Goal: Information Seeking & Learning: Learn about a topic

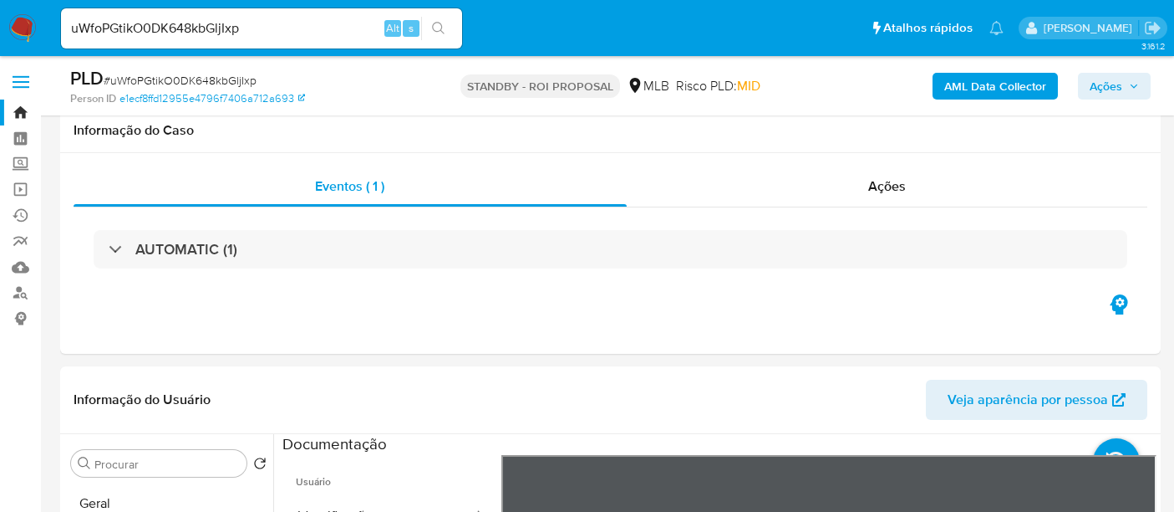
select select "10"
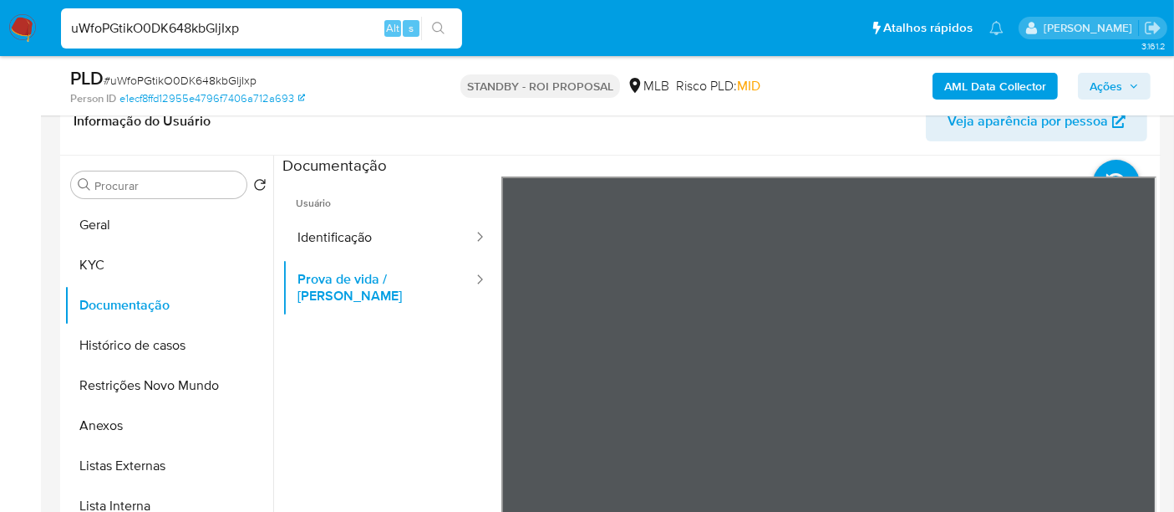
click at [0, 0] on nav "Pausado Ver notificaciones uWfoPGtikO0DK648kbGljIxp Alt s Atalhos rápidos Presi…" at bounding box center [587, 28] width 1174 height 56
paste input "9AIIWylzVVxzFf2on7fgfxcv"
type input "9AIIWylzVVxzFf2on7fgfxcv"
click at [431, 25] on button "search-icon" at bounding box center [438, 28] width 34 height 23
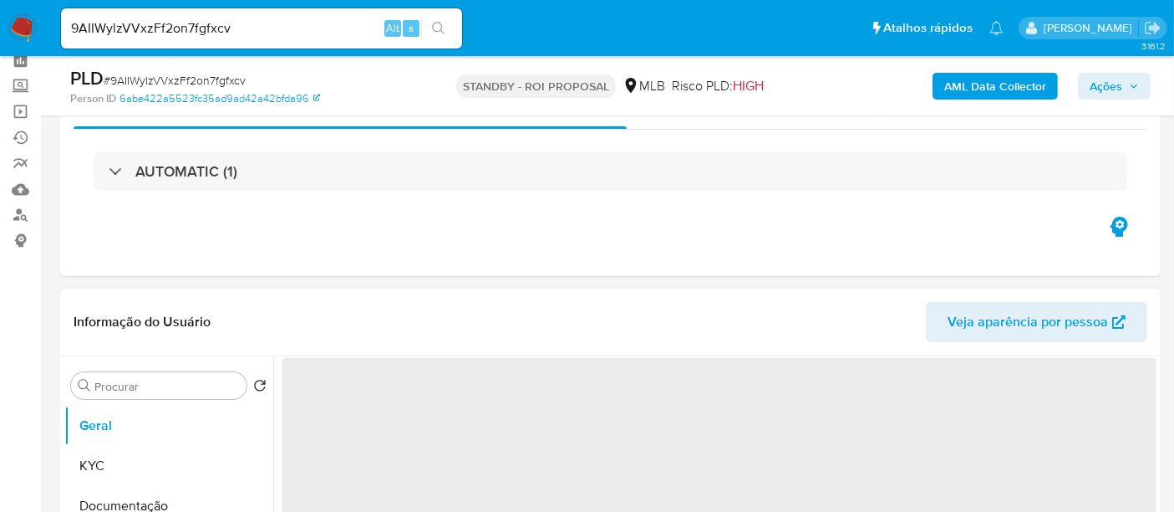
scroll to position [186, 0]
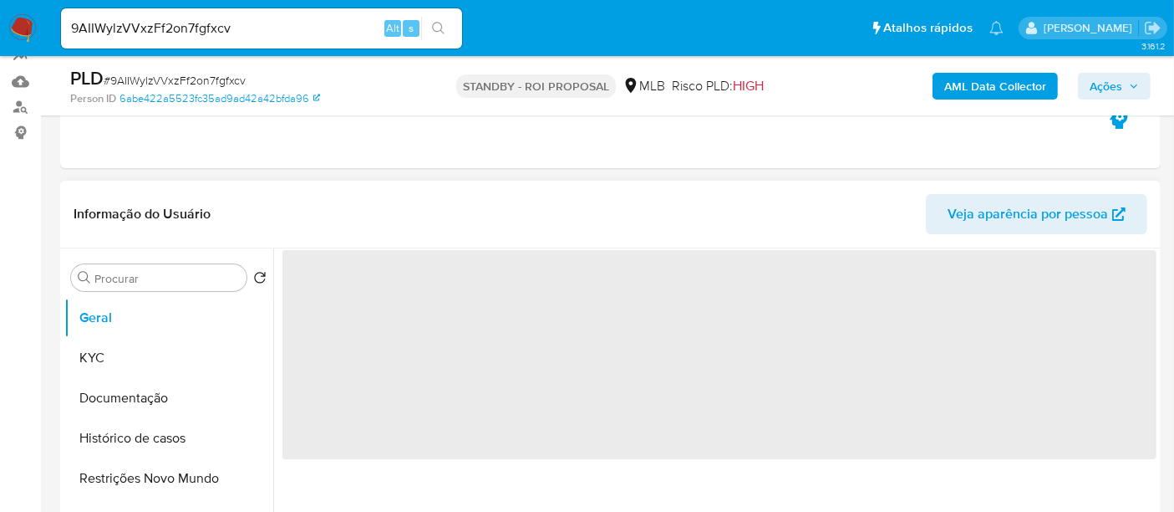
select select "10"
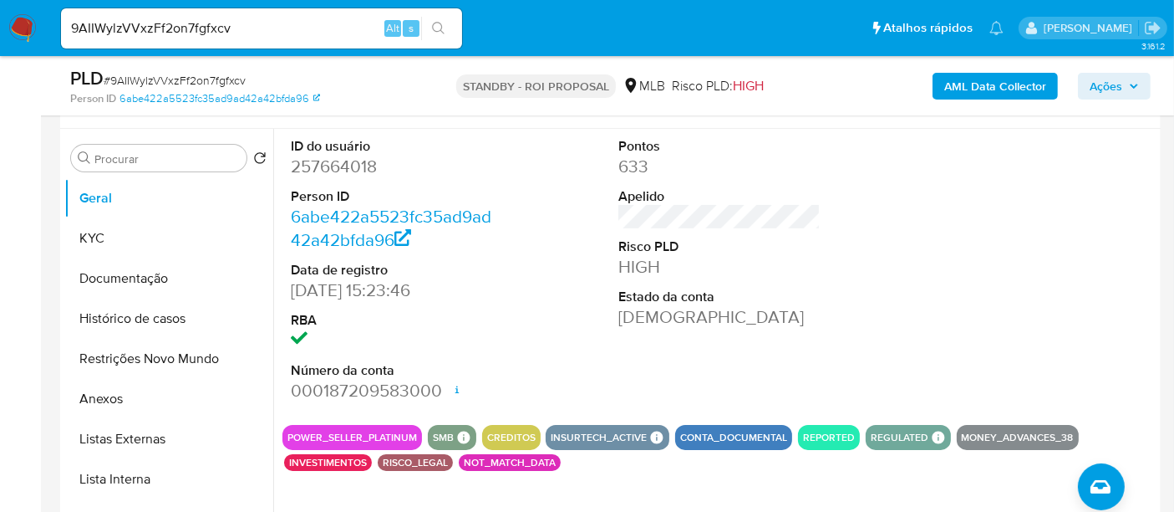
scroll to position [278, 0]
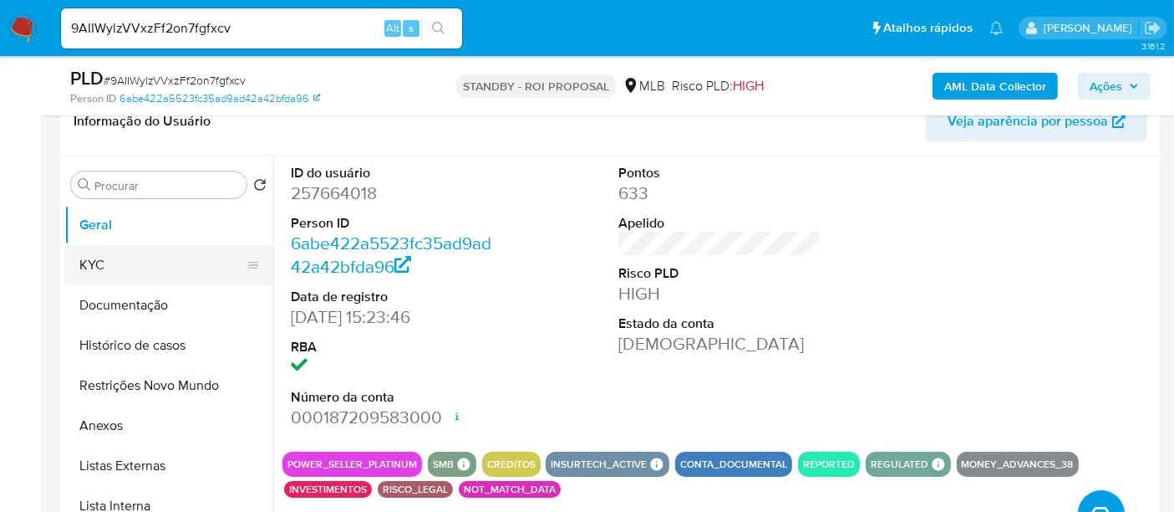
click at [133, 262] on button "KYC" at bounding box center [162, 265] width 196 height 40
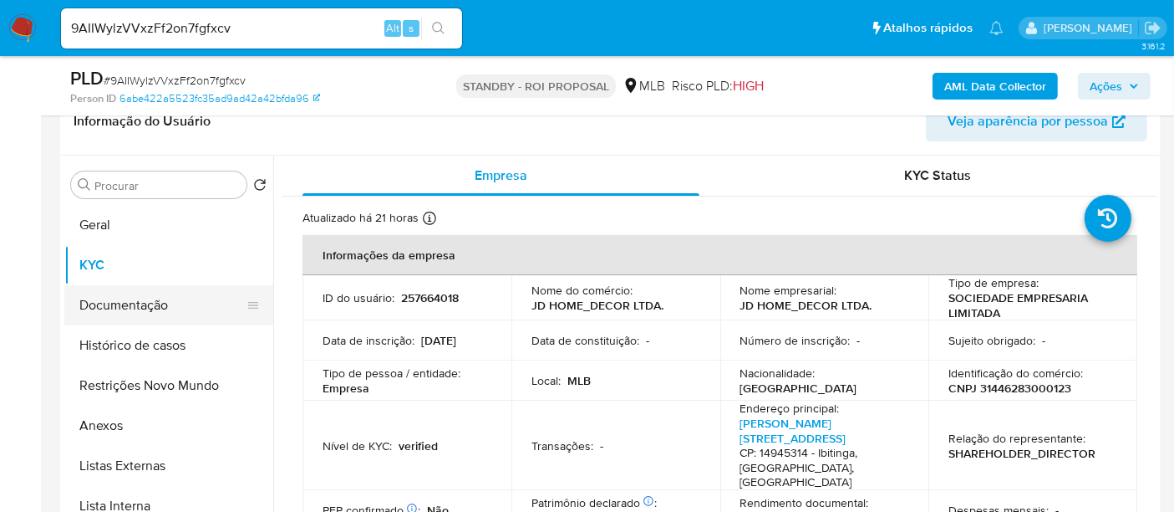
drag, startPoint x: 129, startPoint y: 301, endPoint x: 248, endPoint y: 303, distance: 119.5
click at [129, 301] on button "Documentação" at bounding box center [162, 305] width 196 height 40
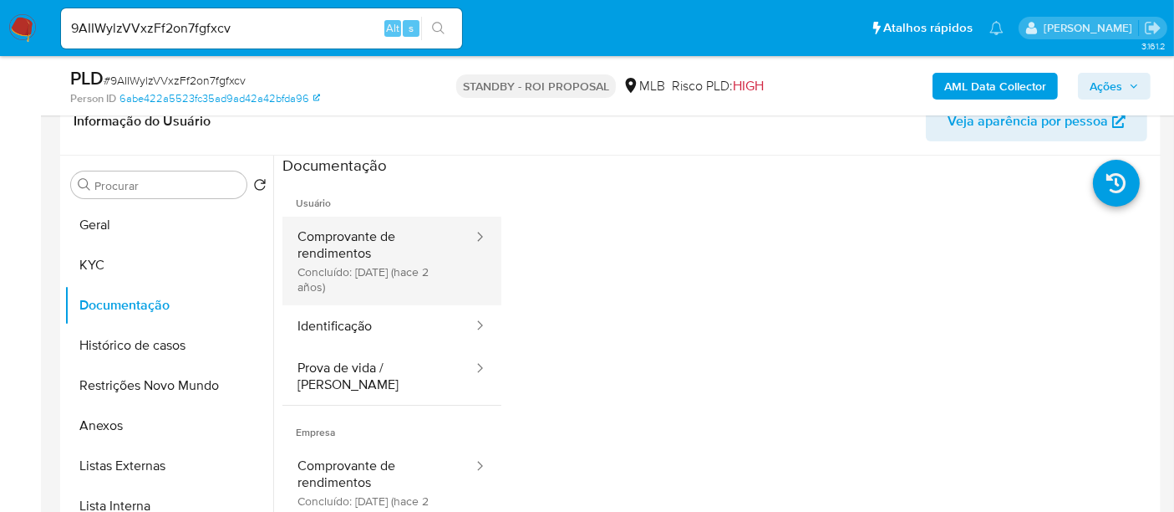
click at [400, 246] on button "Comprovante de rendimentos Concluído: [DATE] (hace 2 años)" at bounding box center [379, 261] width 192 height 89
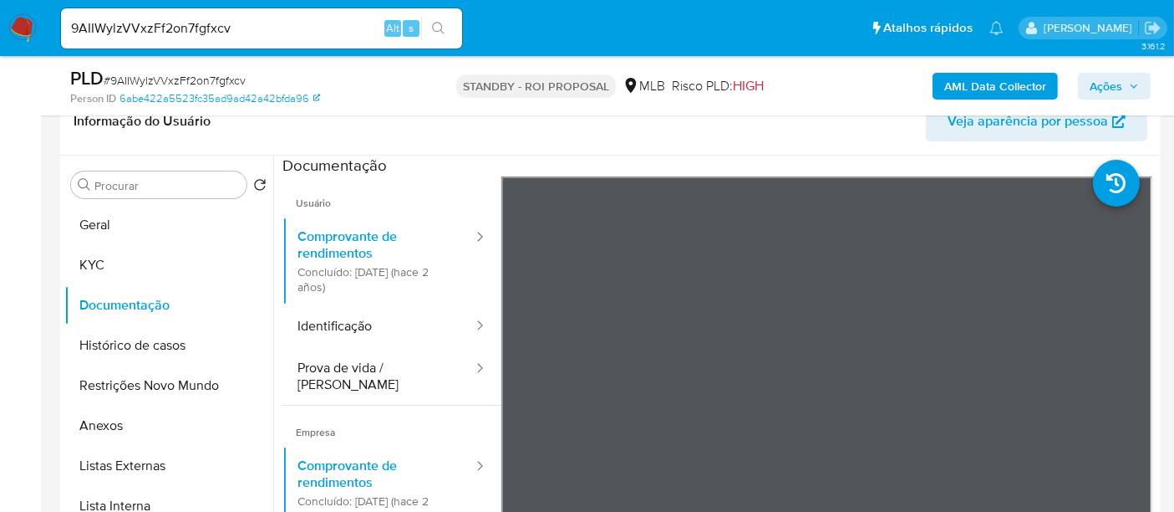
scroll to position [93, 0]
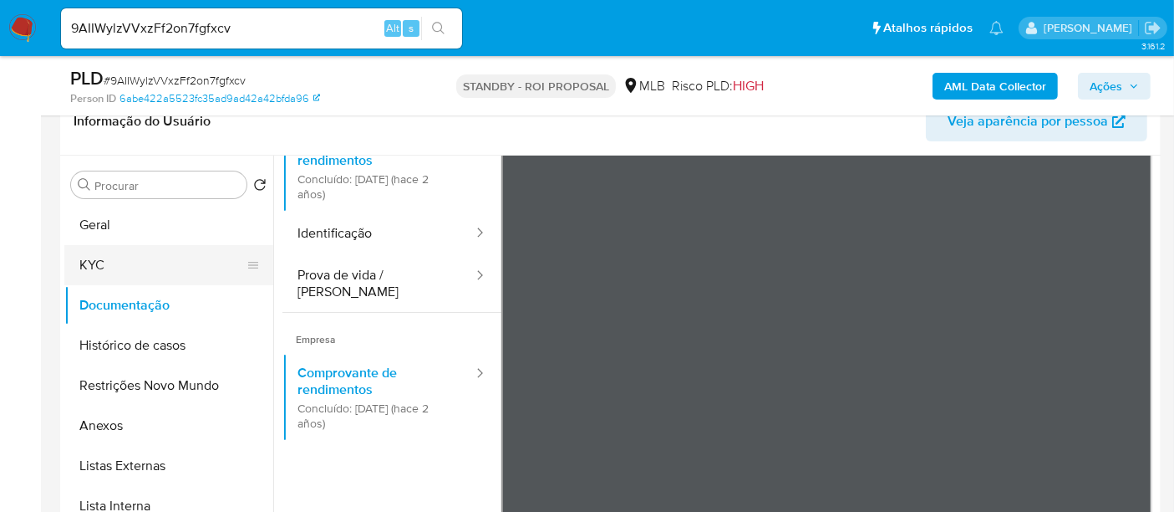
click at [111, 256] on button "KYC" at bounding box center [162, 265] width 196 height 40
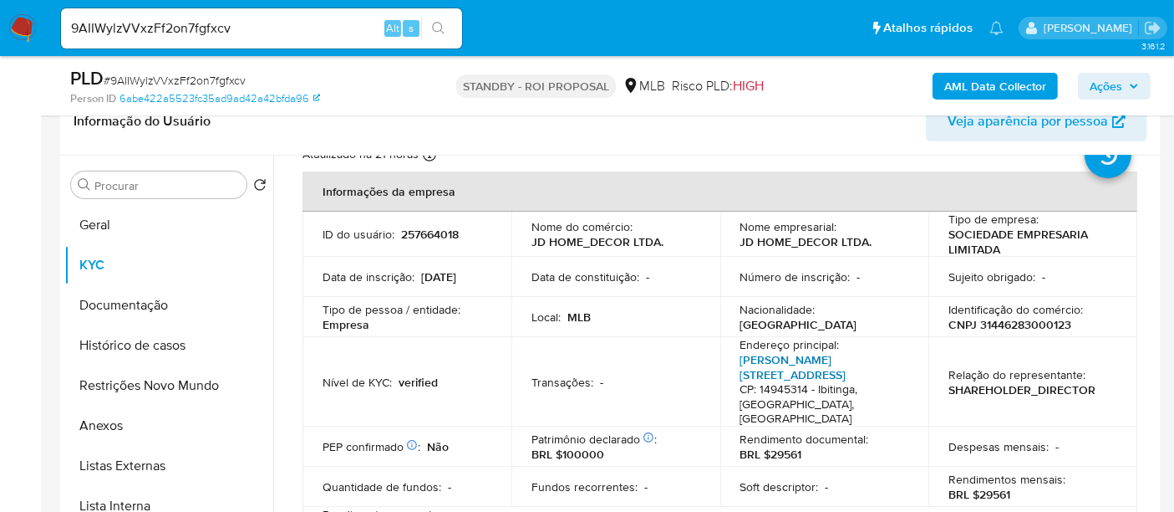
scroll to position [186, 0]
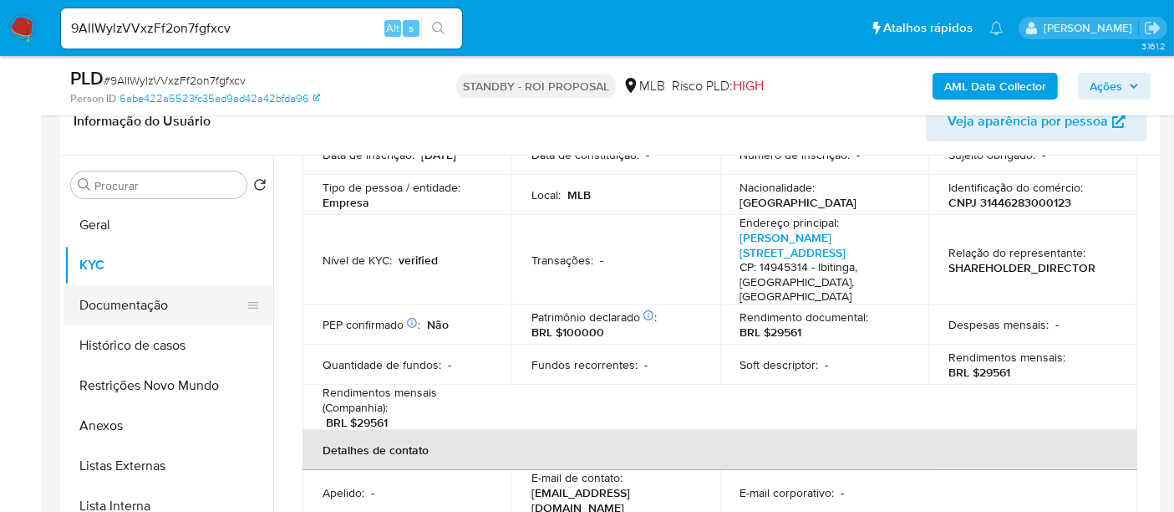
drag, startPoint x: 129, startPoint y: 289, endPoint x: 167, endPoint y: 307, distance: 42.3
click at [129, 289] on button "Documentação" at bounding box center [162, 305] width 196 height 40
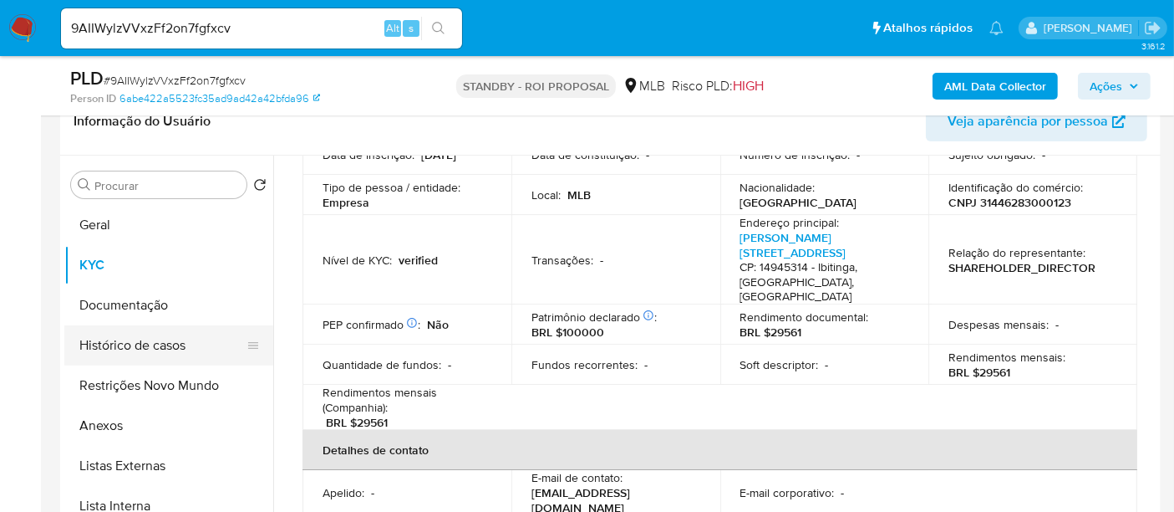
scroll to position [0, 0]
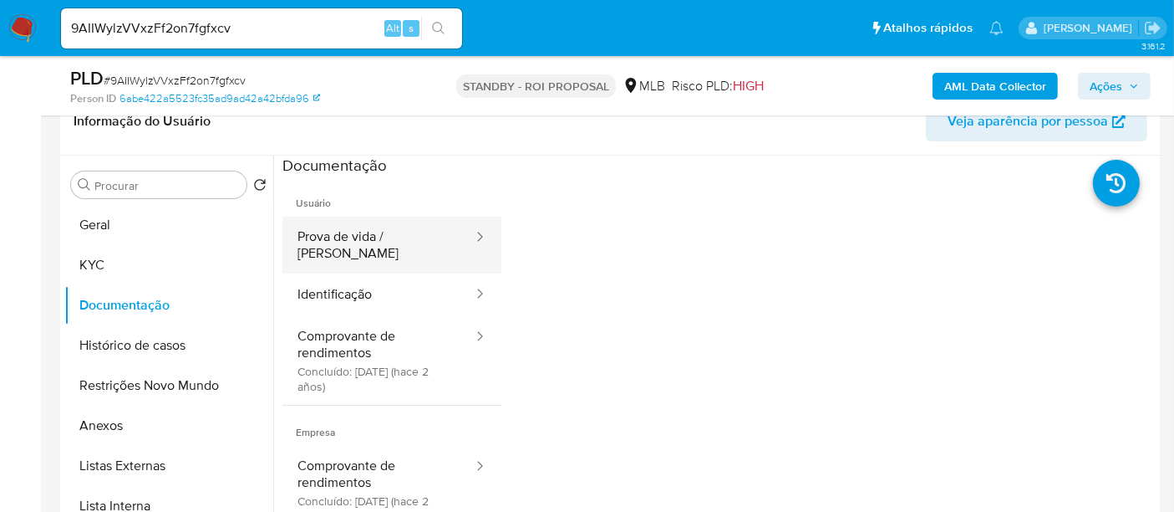
click at [369, 236] on button "Prova de vida / [PERSON_NAME]" at bounding box center [379, 245] width 192 height 57
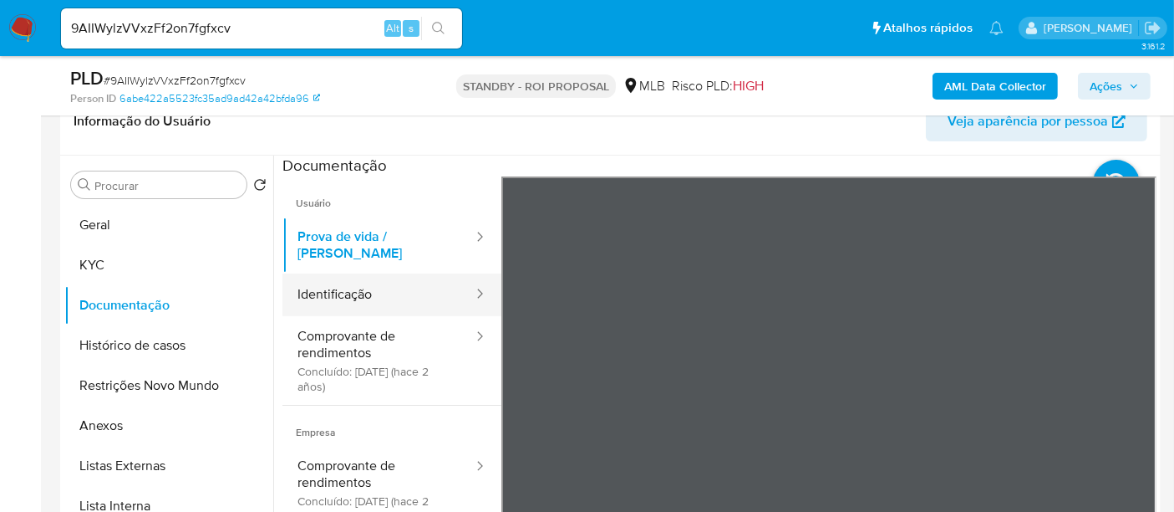
click at [342, 285] on button "Identificação" at bounding box center [379, 294] width 192 height 43
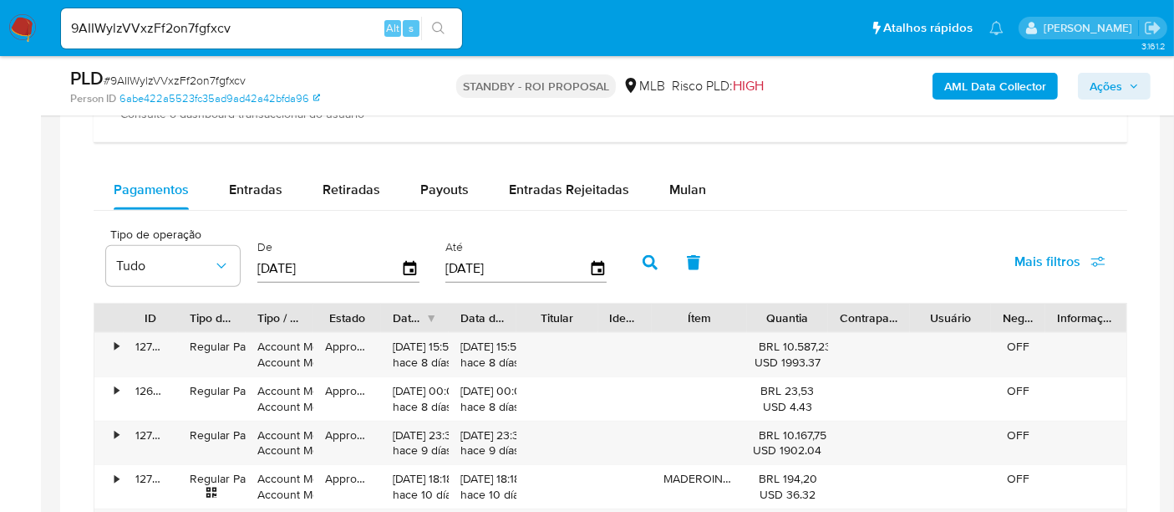
scroll to position [1324, 0]
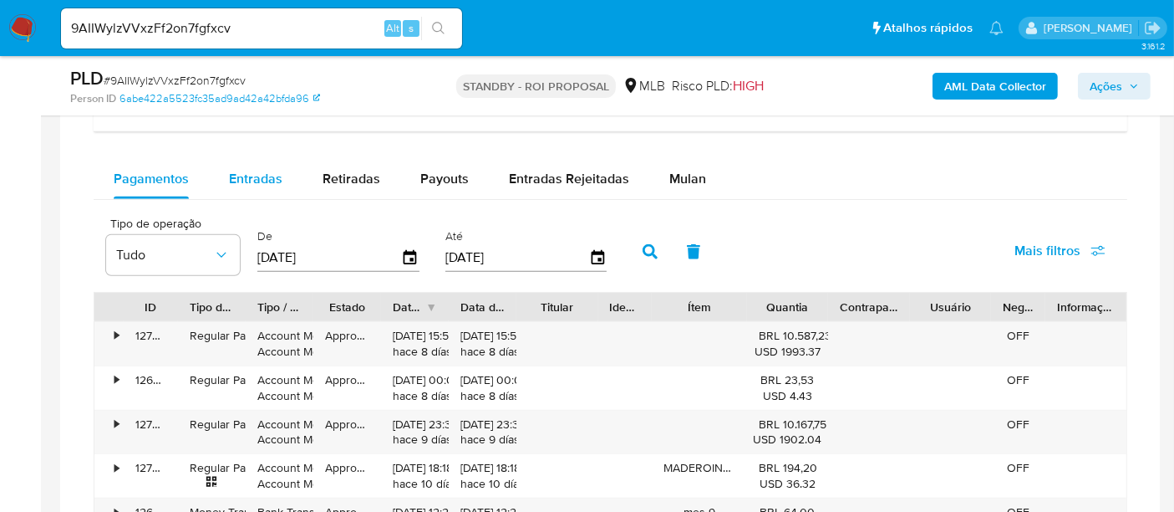
click at [257, 174] on span "Entradas" at bounding box center [255, 178] width 53 height 19
select select "10"
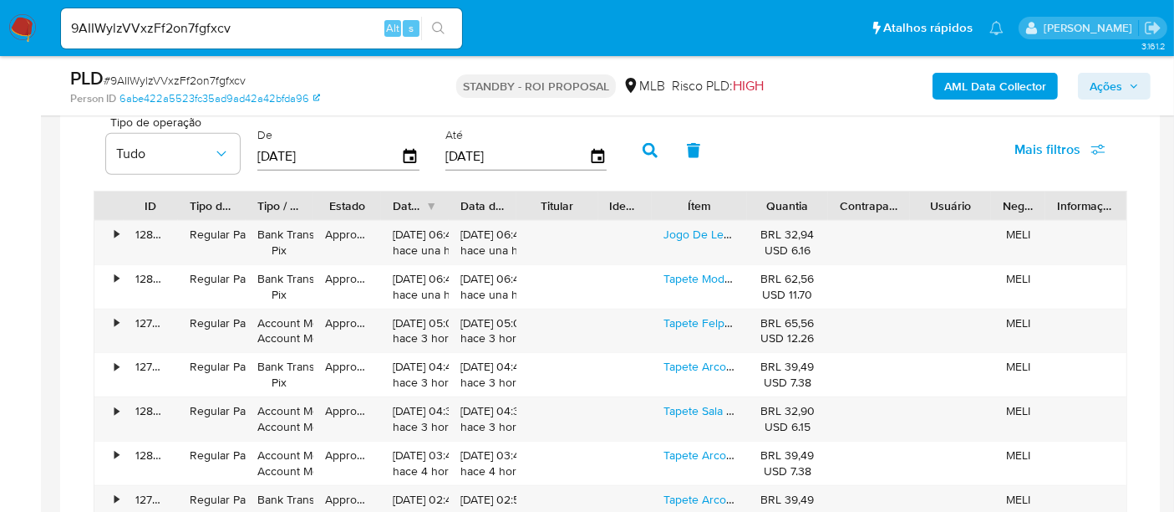
scroll to position [1433, 0]
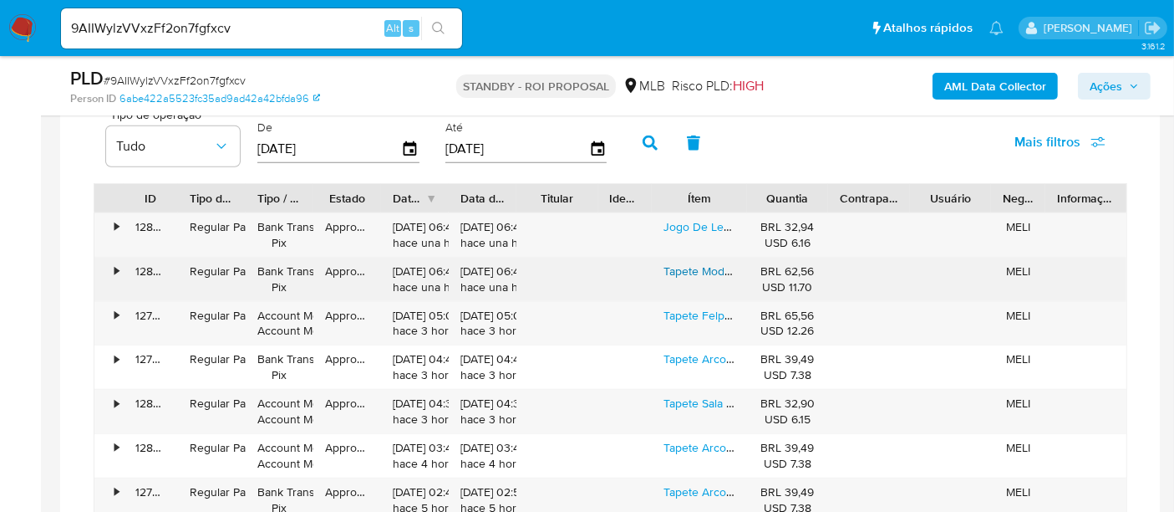
click at [686, 271] on link "Tapete Moderno Luxo Estampado Liso Felpudo [PERSON_NAME] Oro Shaggy Cor Bege Fe…" at bounding box center [954, 270] width 581 height 17
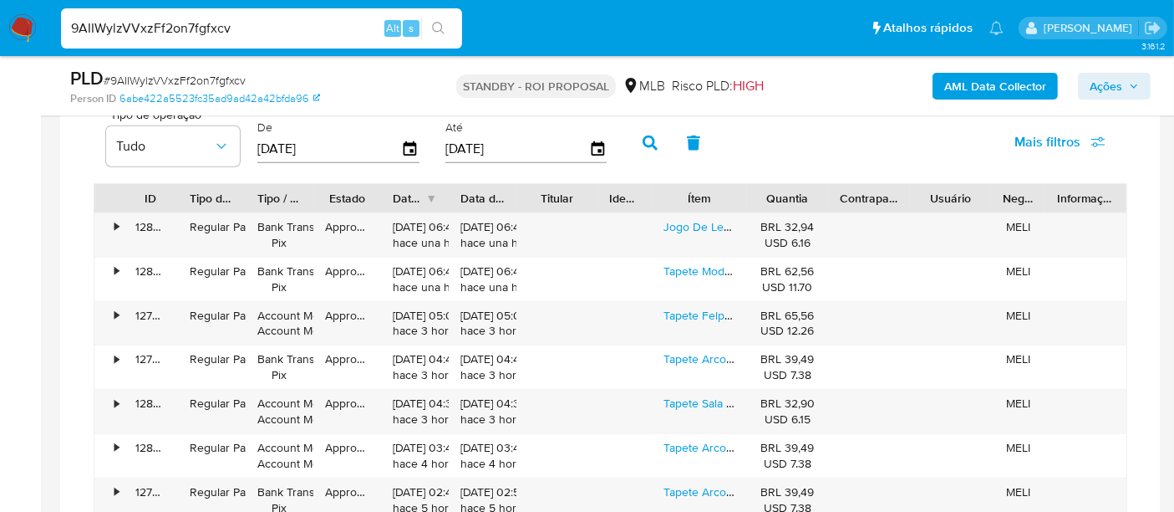
drag, startPoint x: 267, startPoint y: 32, endPoint x: 0, endPoint y: 35, distance: 267.5
click at [0, 35] on nav "Pausado Ver notificaciones 9AIIWylzVVxzFf2on7fgfxcv Alt s Atalhos rápidos Presi…" at bounding box center [587, 28] width 1174 height 56
paste input "2HhWhcbzC5MnPBGBZsrfVGGt"
type input "2HhWhcbzC5MnPBGBZsrfVGGt"
click at [439, 25] on icon "search-icon" at bounding box center [438, 28] width 13 height 13
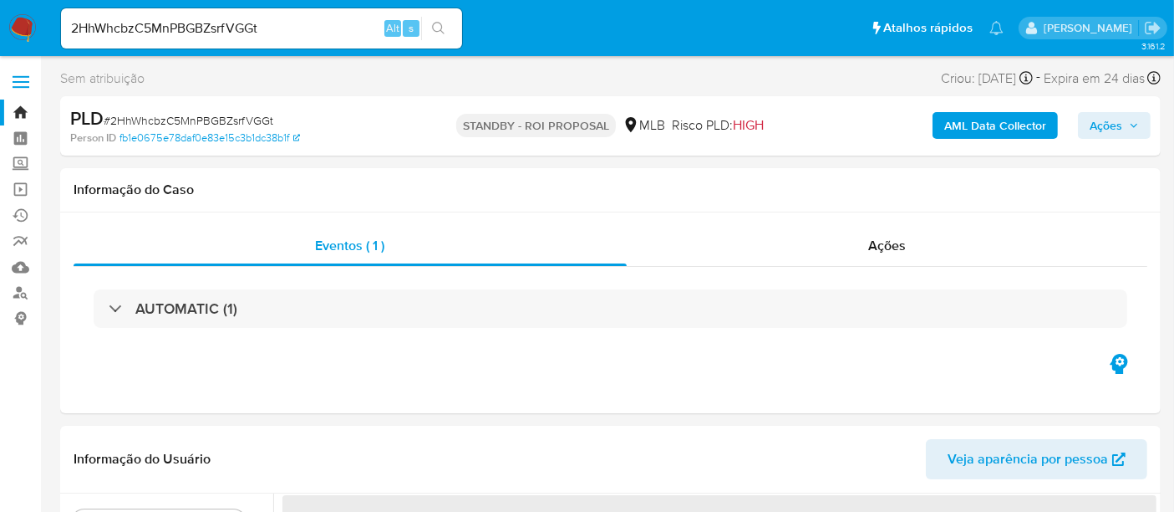
select select "10"
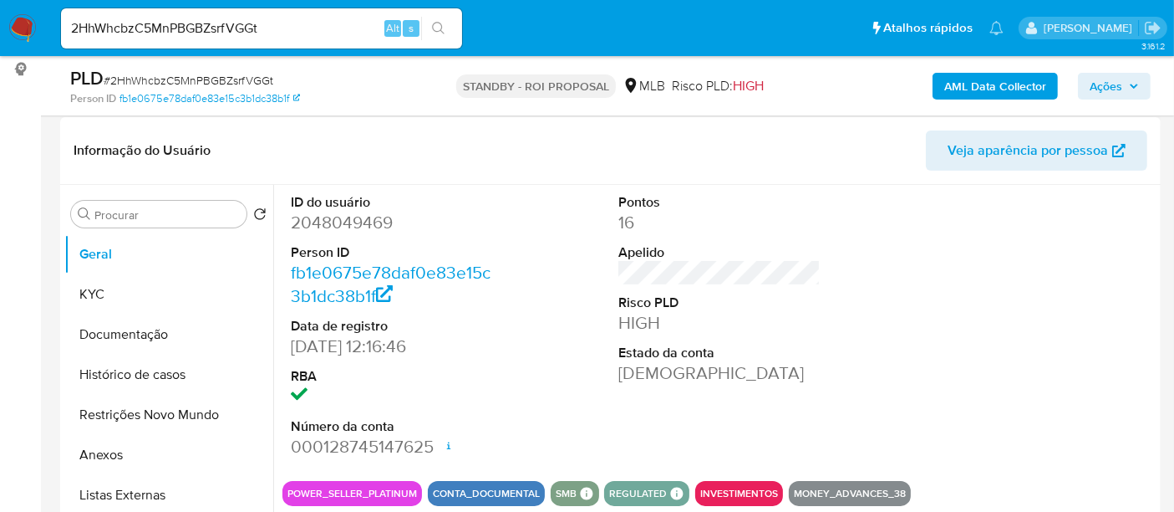
scroll to position [278, 0]
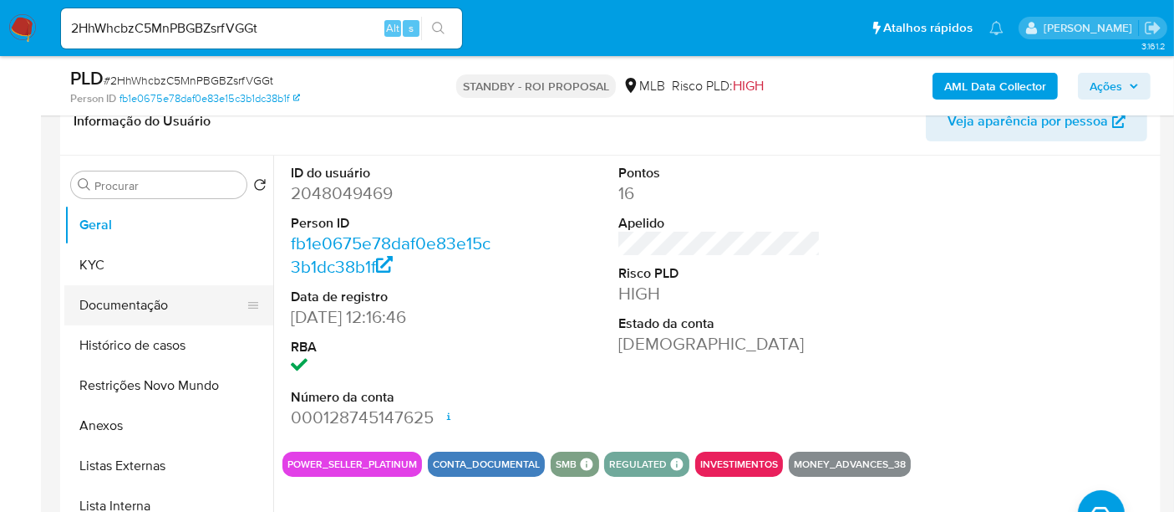
click at [142, 299] on button "Documentação" at bounding box center [162, 305] width 196 height 40
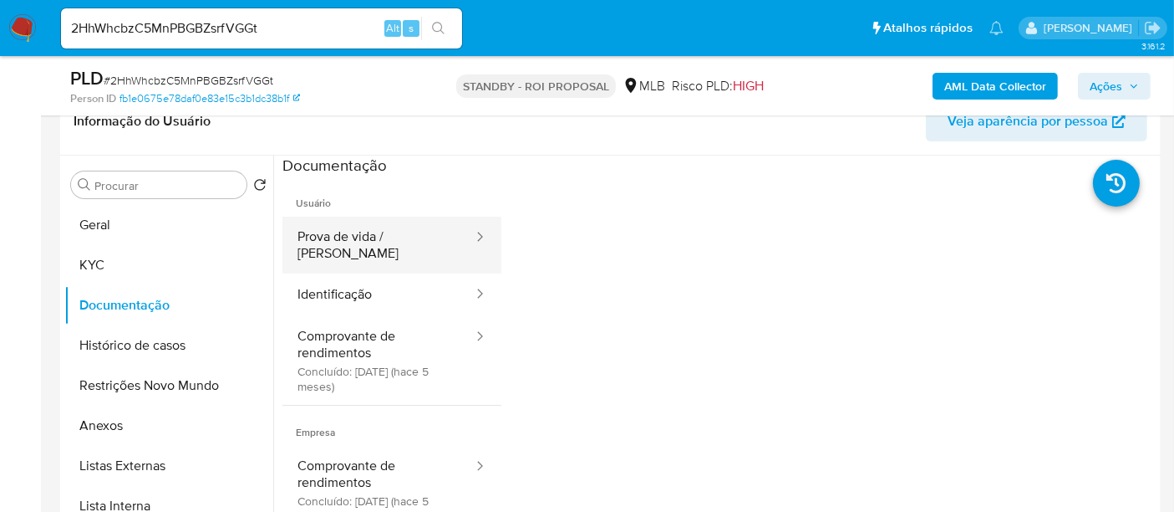
click at [372, 240] on button "Prova de vida / [PERSON_NAME]" at bounding box center [379, 245] width 192 height 57
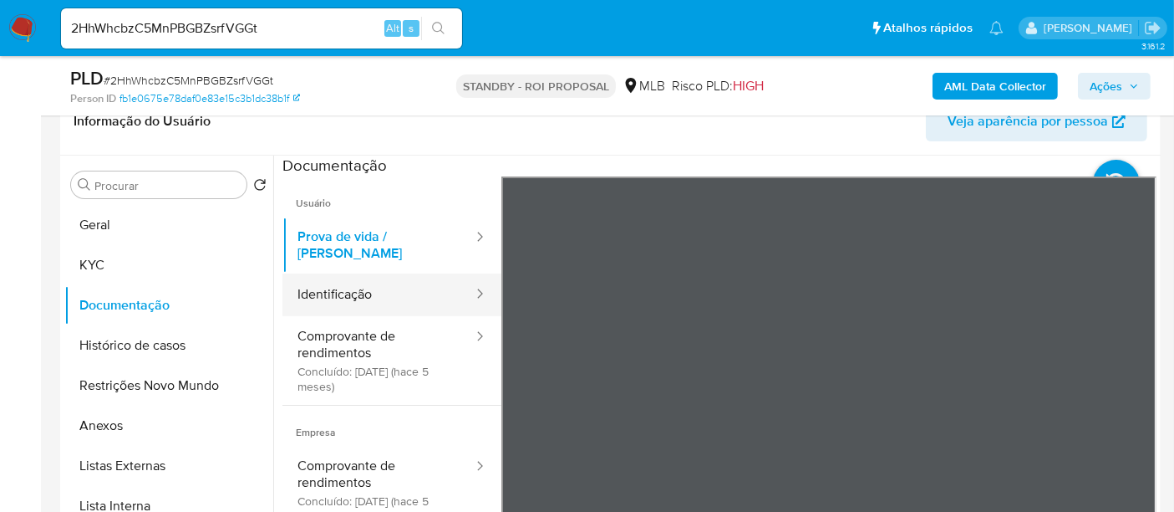
click at [327, 278] on button "Identificação" at bounding box center [379, 294] width 192 height 43
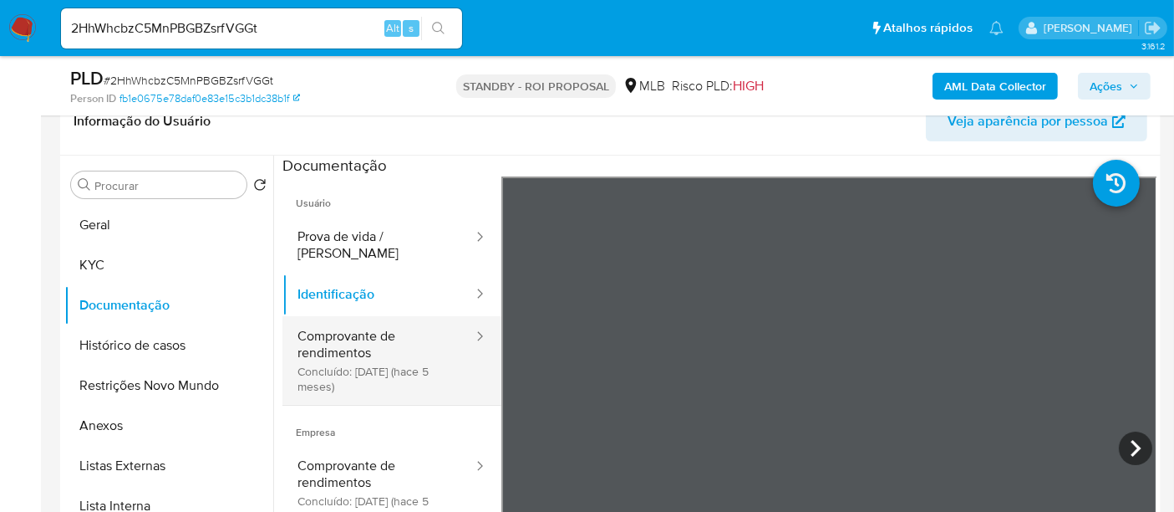
click at [346, 331] on button "Comprovante de rendimentos Concluído: [DATE] (hace 5 meses)" at bounding box center [379, 360] width 192 height 89
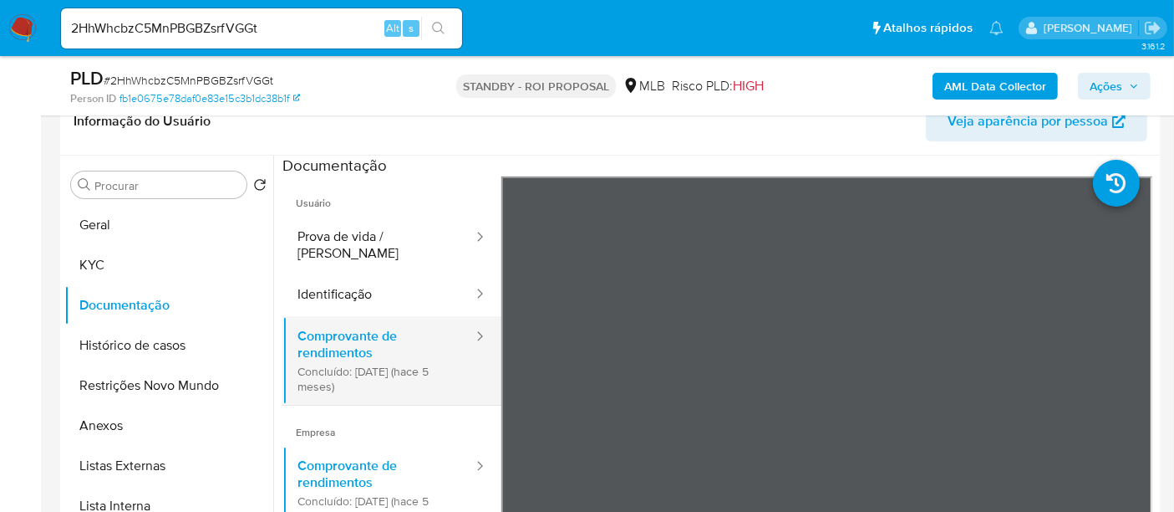
scroll to position [93, 0]
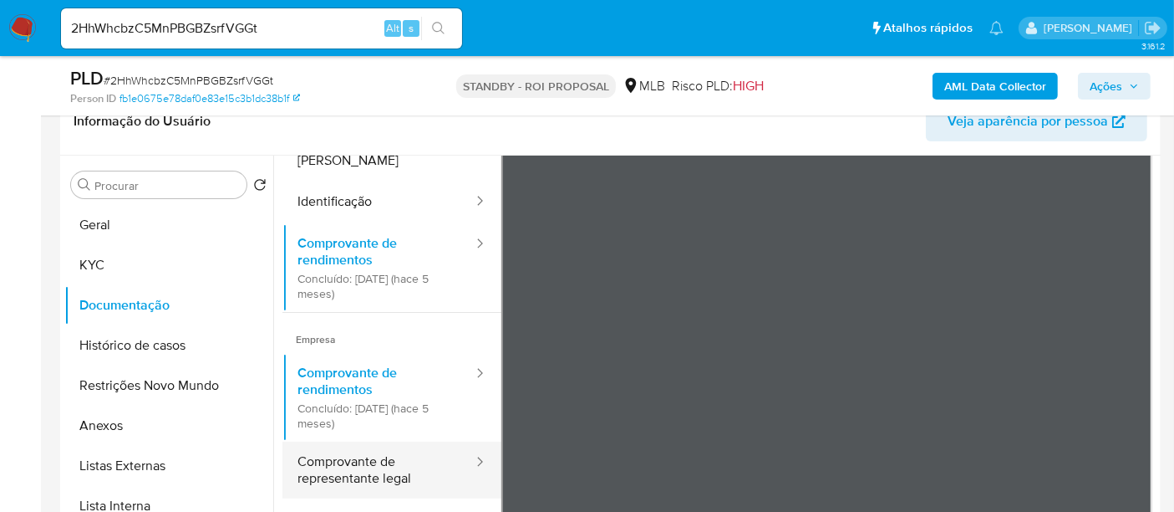
click at [346, 449] on button "Comprovante de representante legal" at bounding box center [379, 469] width 192 height 57
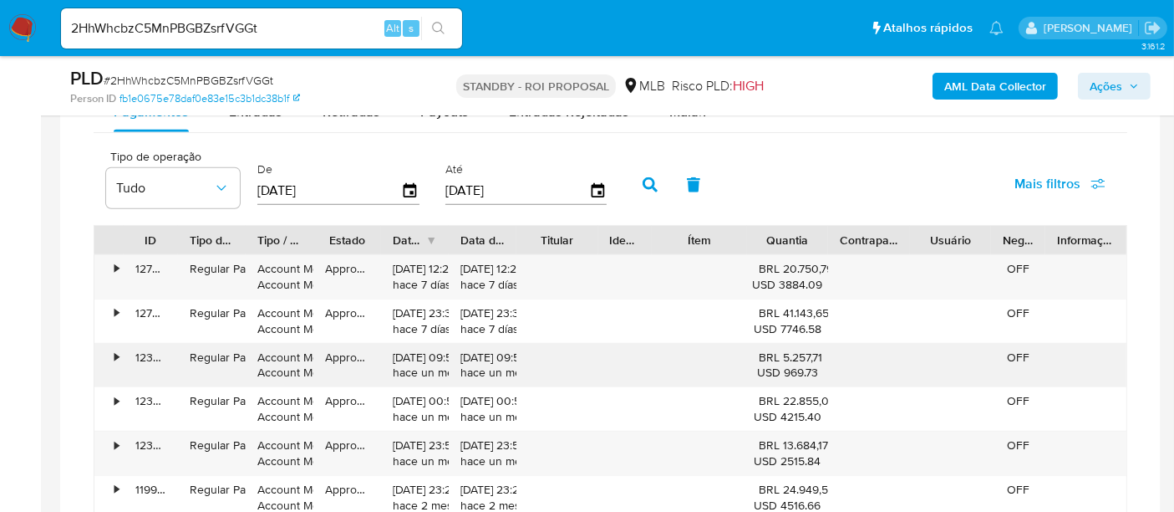
scroll to position [1300, 0]
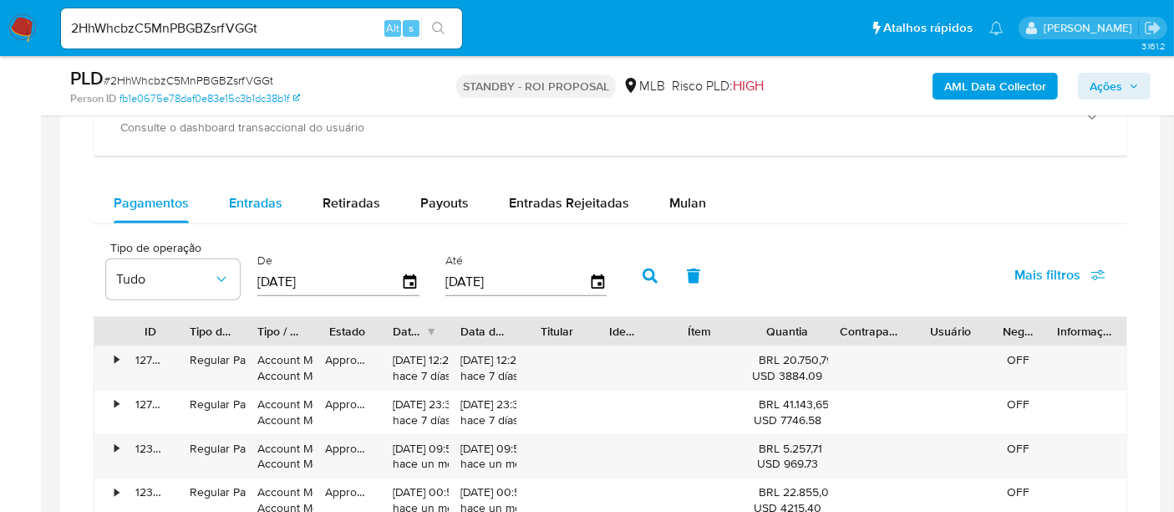
click at [245, 196] on span "Entradas" at bounding box center [255, 202] width 53 height 19
select select "10"
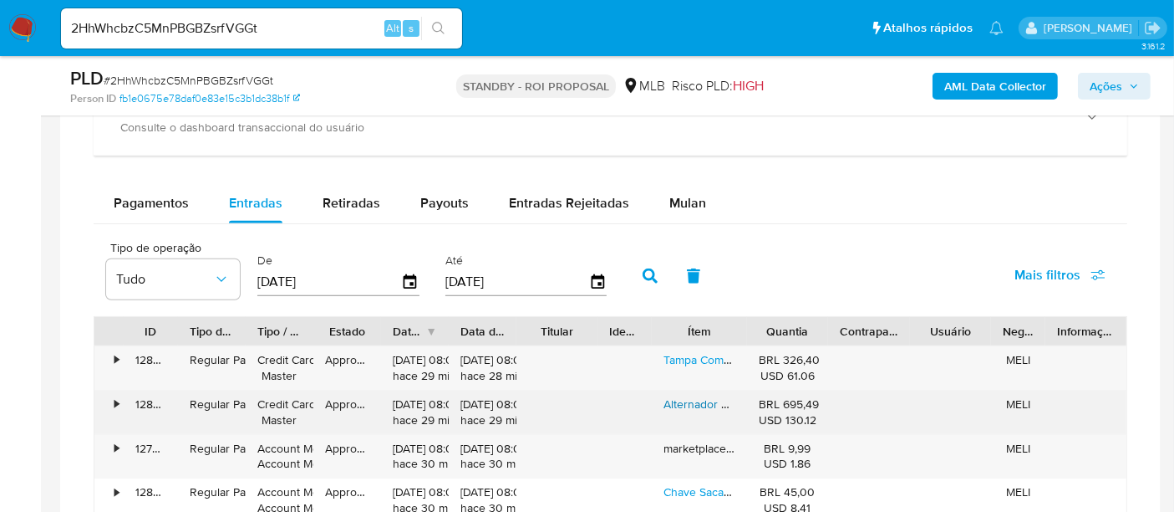
click at [697, 401] on link "Alternador Mb 1113 1218 1313 1320 1620 Agrale 8500 12v 90a" at bounding box center [821, 403] width 315 height 17
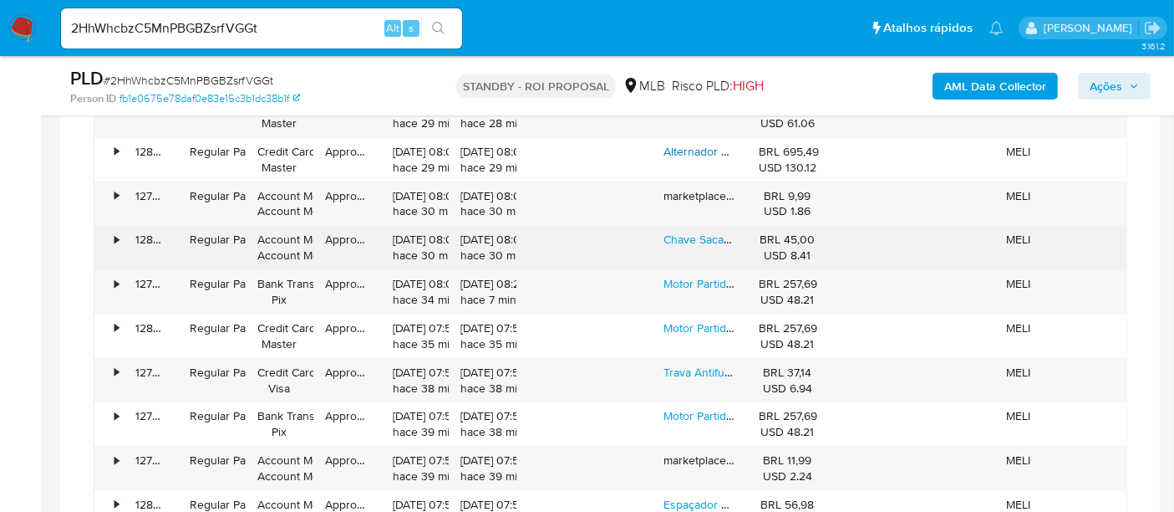
scroll to position [1578, 0]
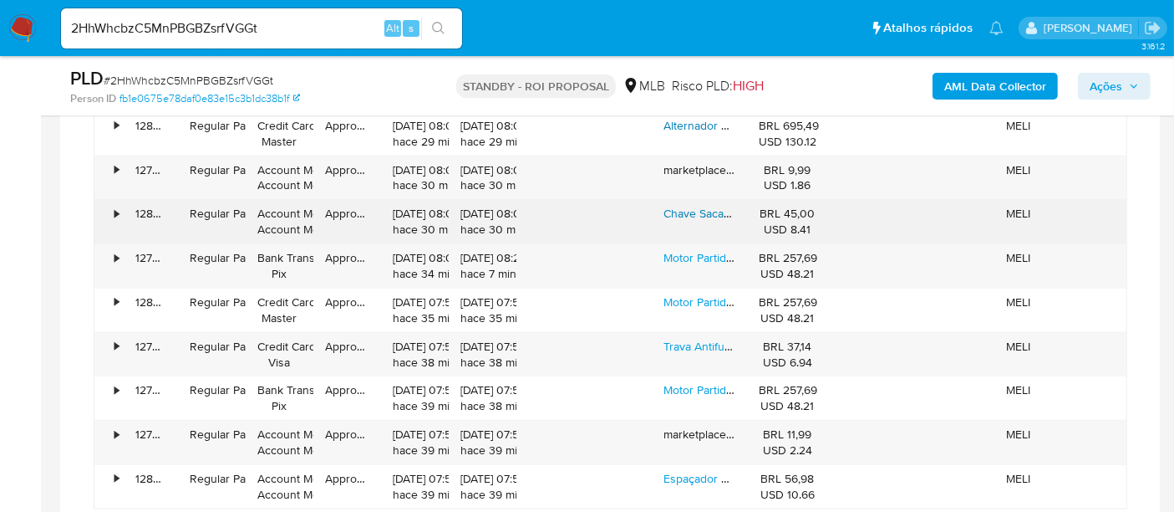
click at [714, 205] on link "Chave Saca Filtro Cinta Regulavel De 60mm A 120mm Universal" at bounding box center [829, 213] width 330 height 17
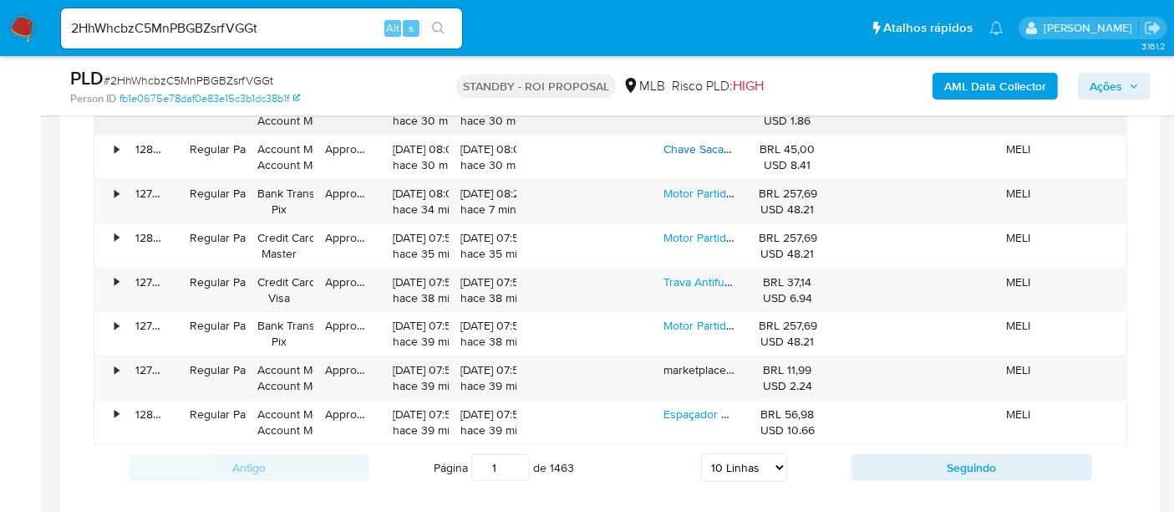
scroll to position [1672, 0]
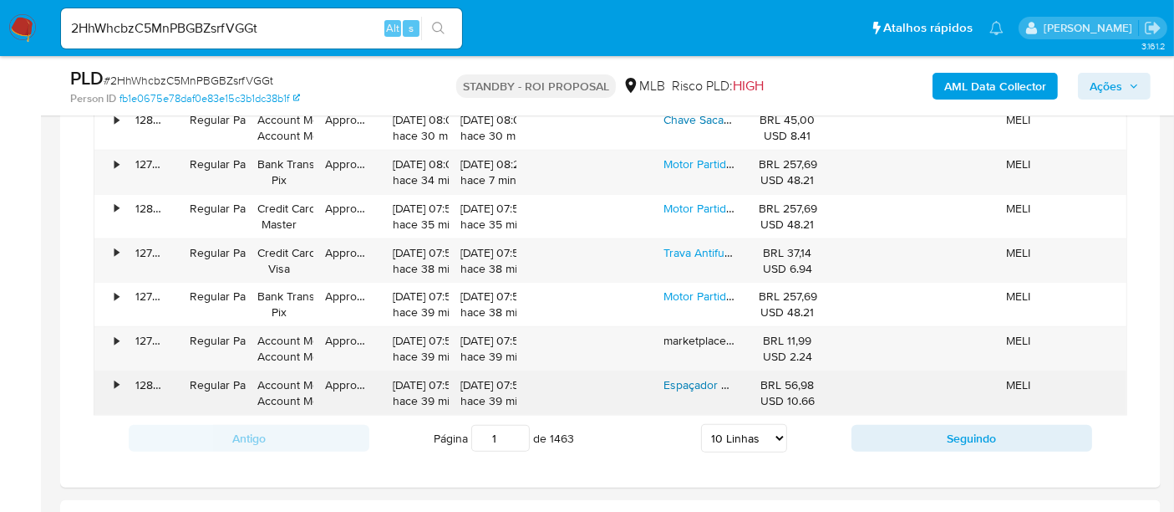
click at [695, 378] on link "Espaçador Prolongador [PERSON_NAME] Lambda Com Catalisador [PERSON_NAME]" at bounding box center [882, 384] width 436 height 17
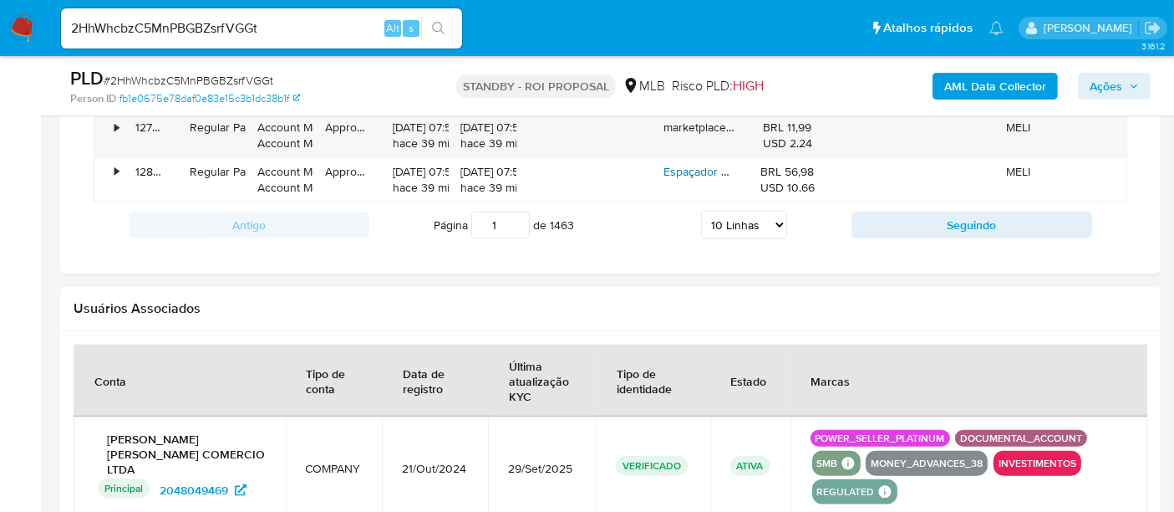
scroll to position [1857, 0]
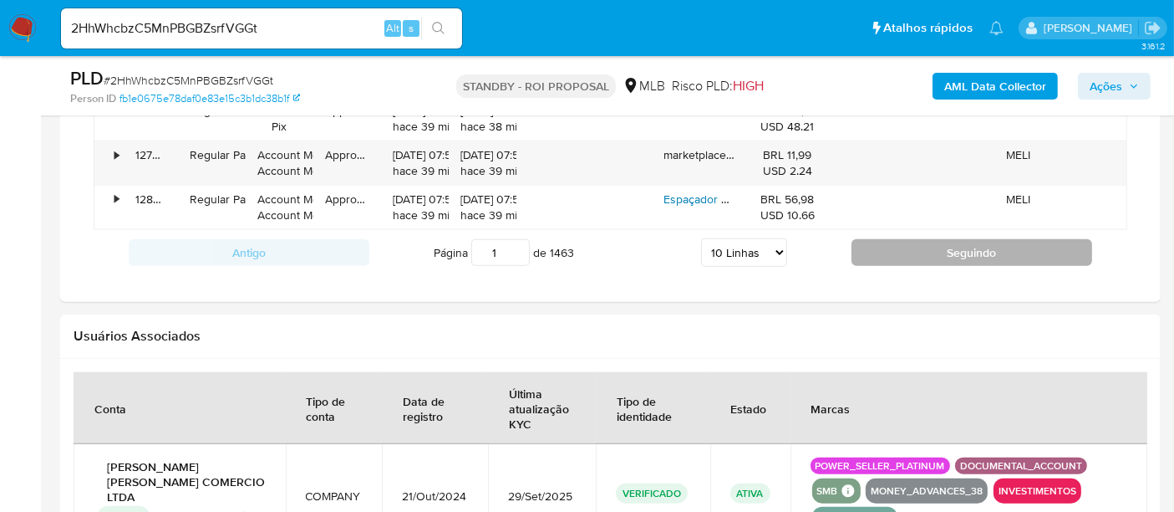
click at [965, 247] on button "Seguindo" at bounding box center [972, 252] width 241 height 27
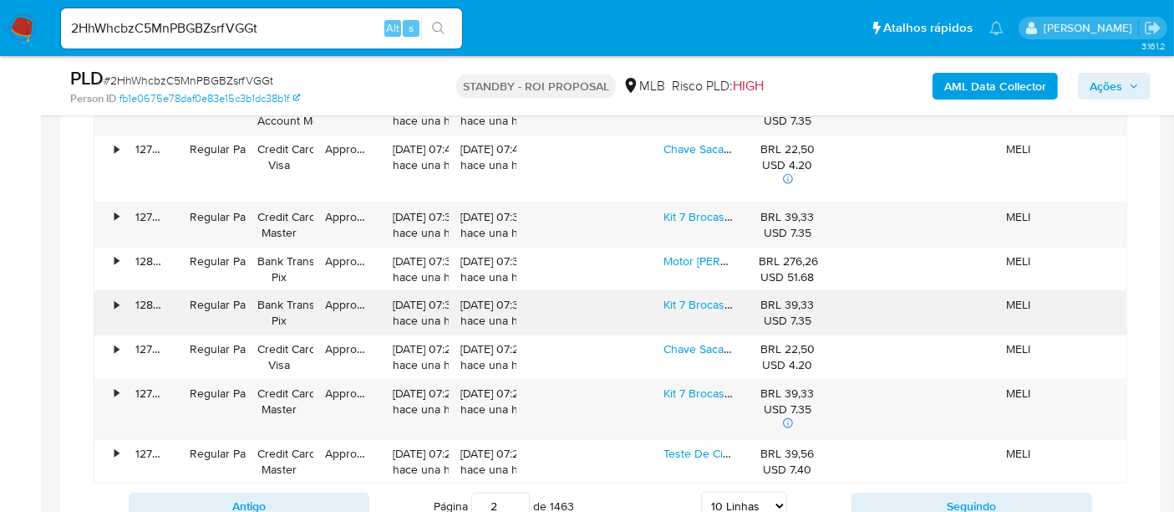
scroll to position [1672, 0]
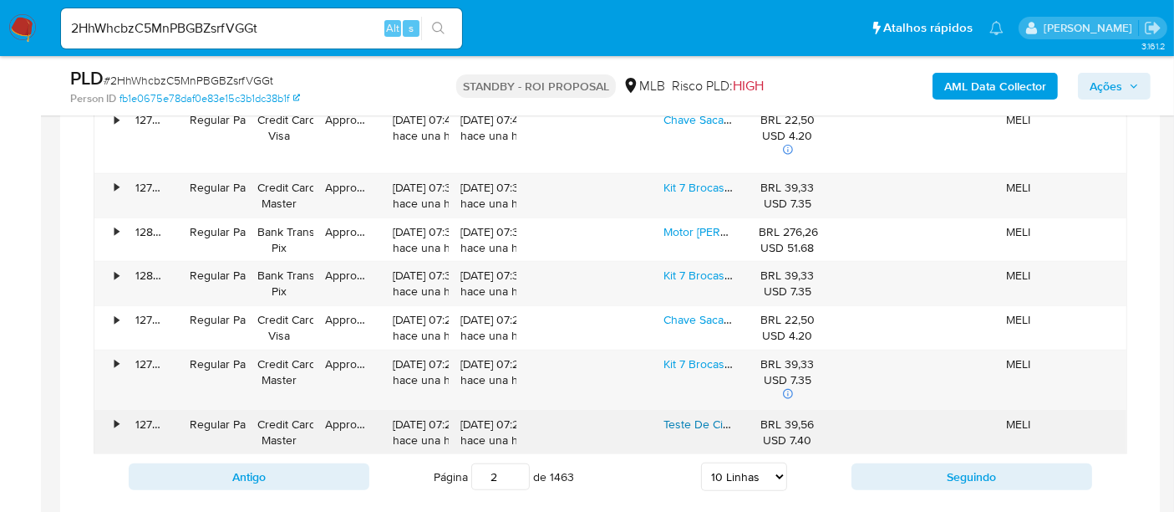
click at [714, 415] on link "Teste De Circuito Elétrico Automotivo 6-24v Circuito Fusível" at bounding box center [818, 423] width 308 height 17
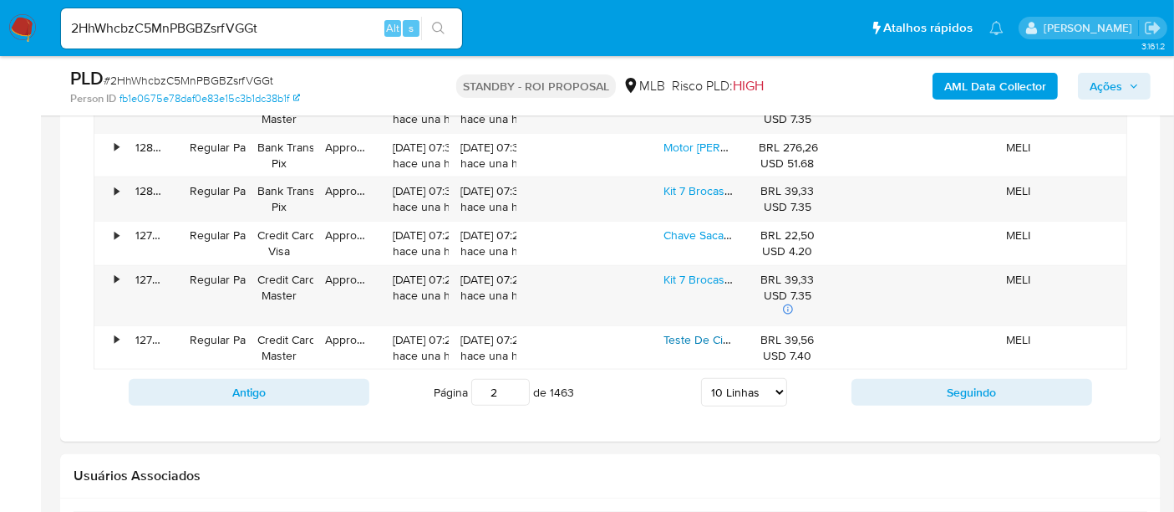
scroll to position [1765, 0]
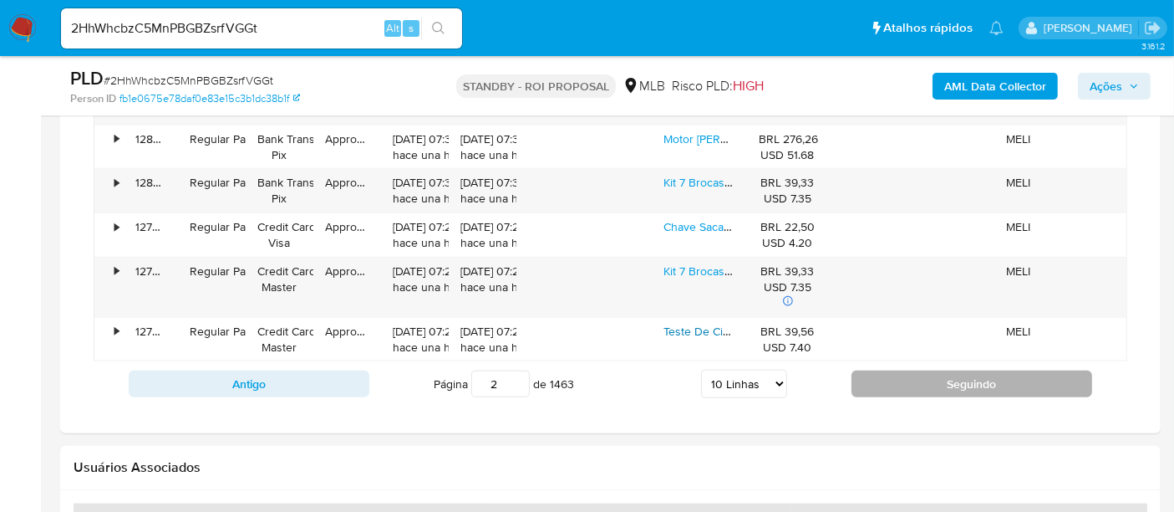
click at [971, 380] on button "Seguindo" at bounding box center [972, 383] width 241 height 27
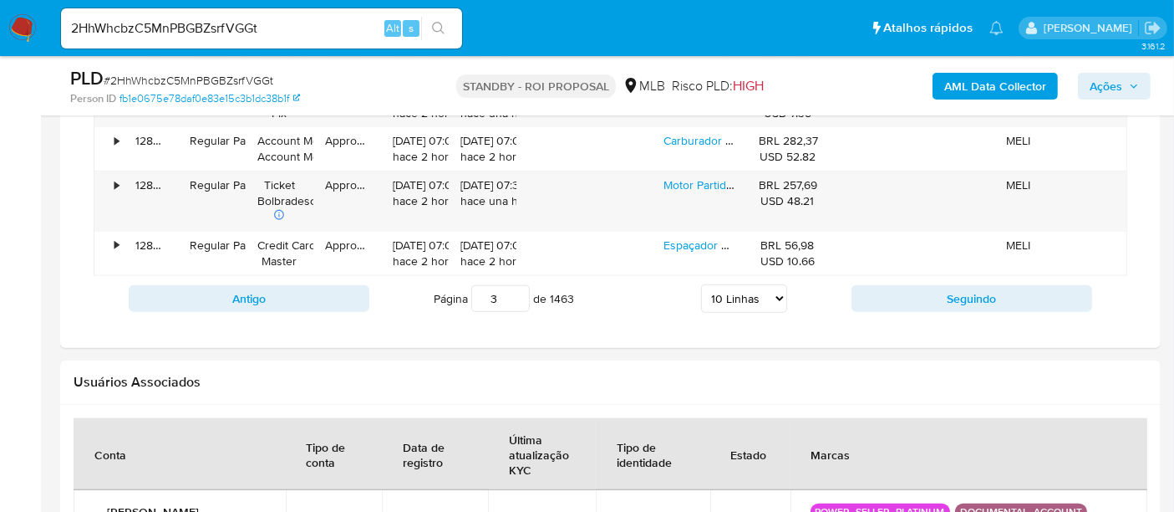
scroll to position [1857, 0]
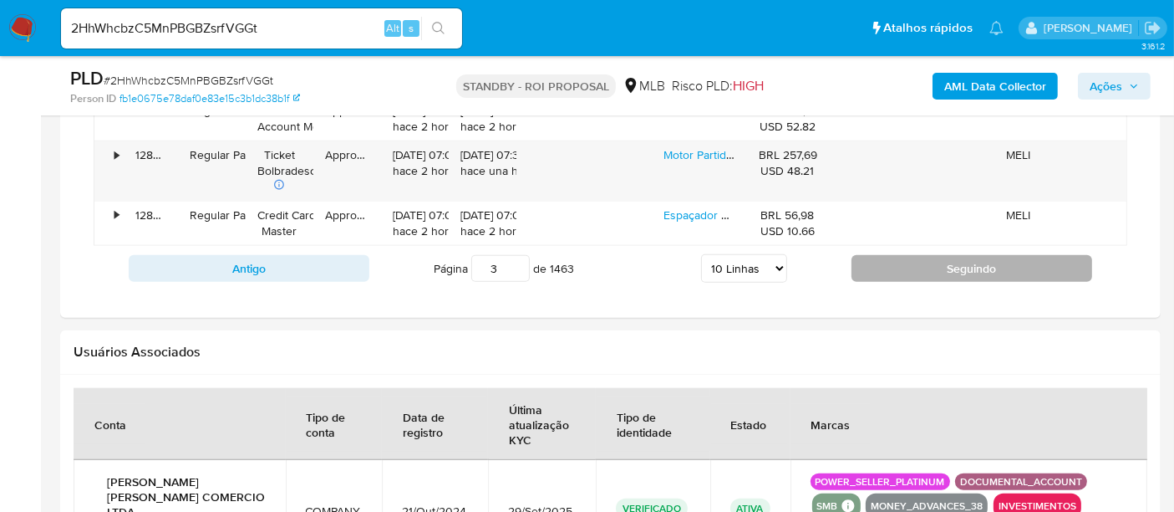
click at [943, 261] on button "Seguindo" at bounding box center [972, 268] width 241 height 27
type input "4"
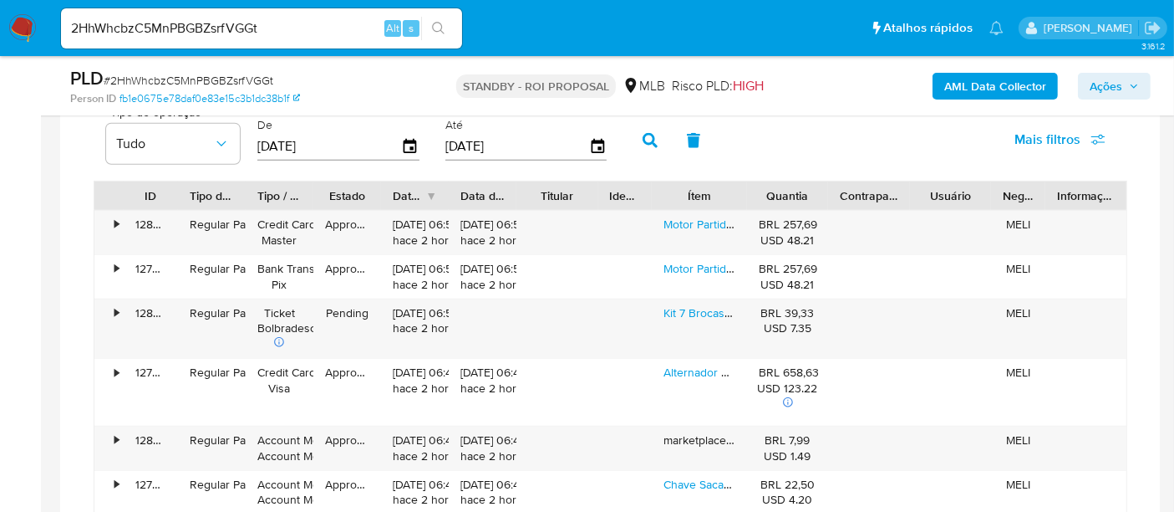
scroll to position [1393, 0]
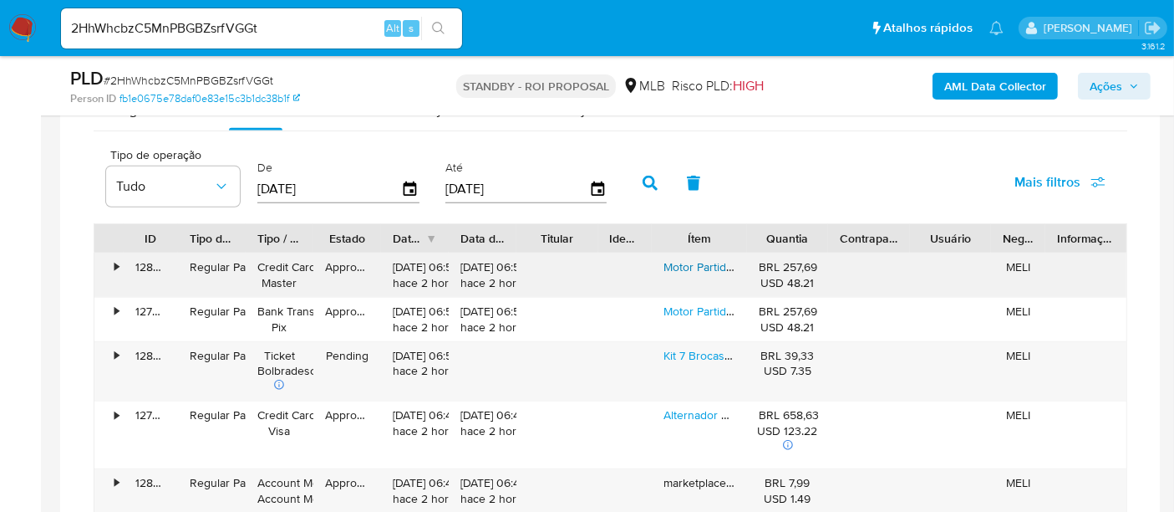
click at [695, 259] on link "Motor Partida Gol Santana Parati 1.6 1.8 2.0 Ap 8v G2 G3 G4" at bounding box center [818, 266] width 308 height 17
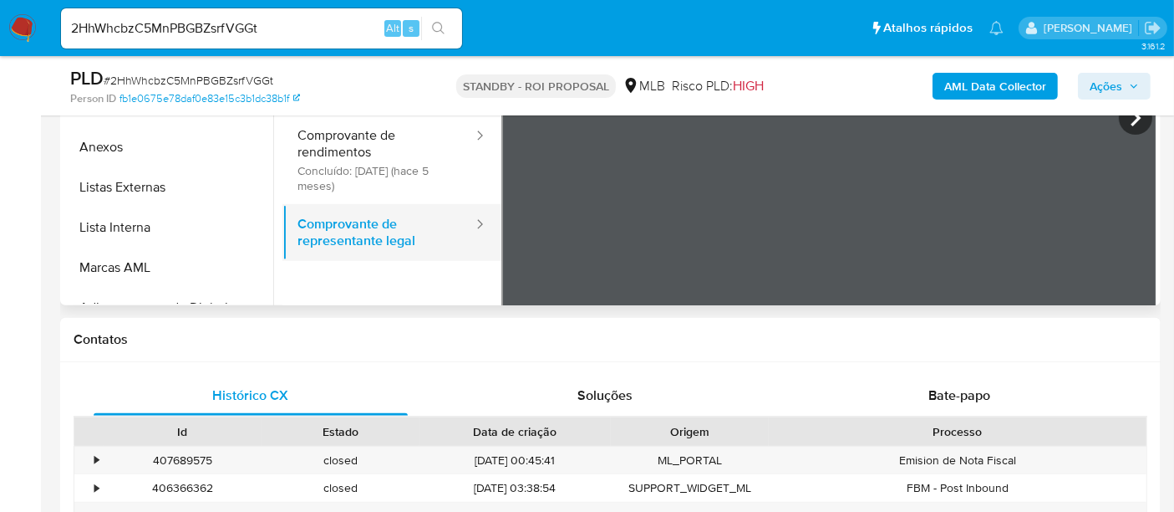
scroll to position [0, 0]
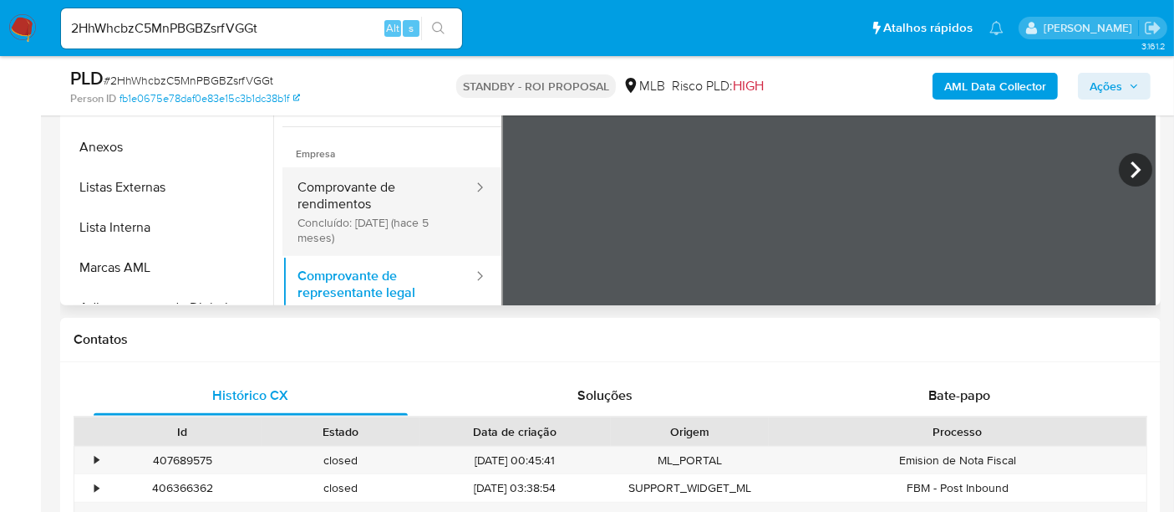
click at [353, 172] on button "Comprovante de rendimentos Concluído: [DATE] (hace 5 meses)" at bounding box center [379, 211] width 192 height 89
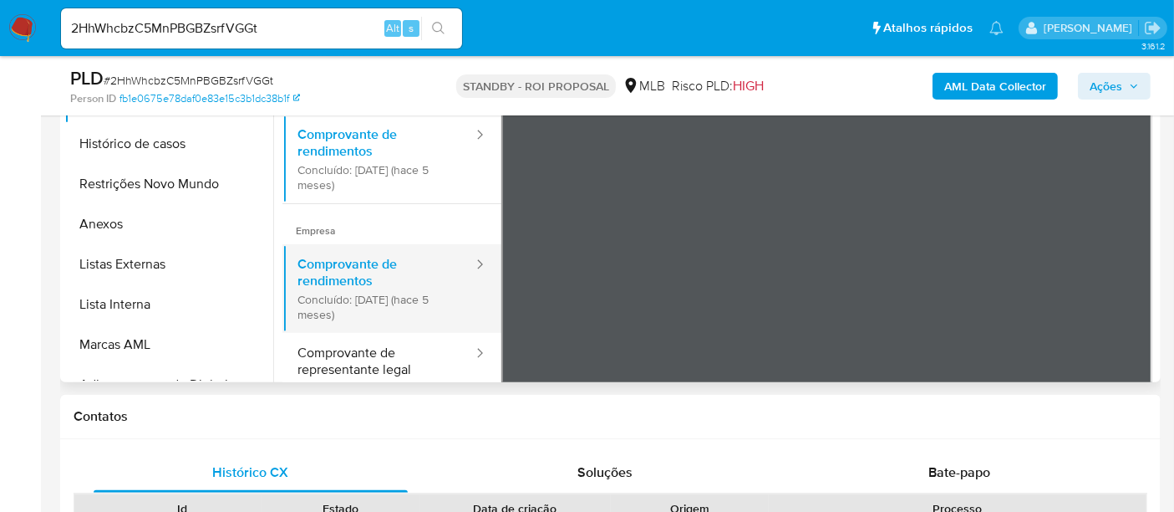
scroll to position [371, 0]
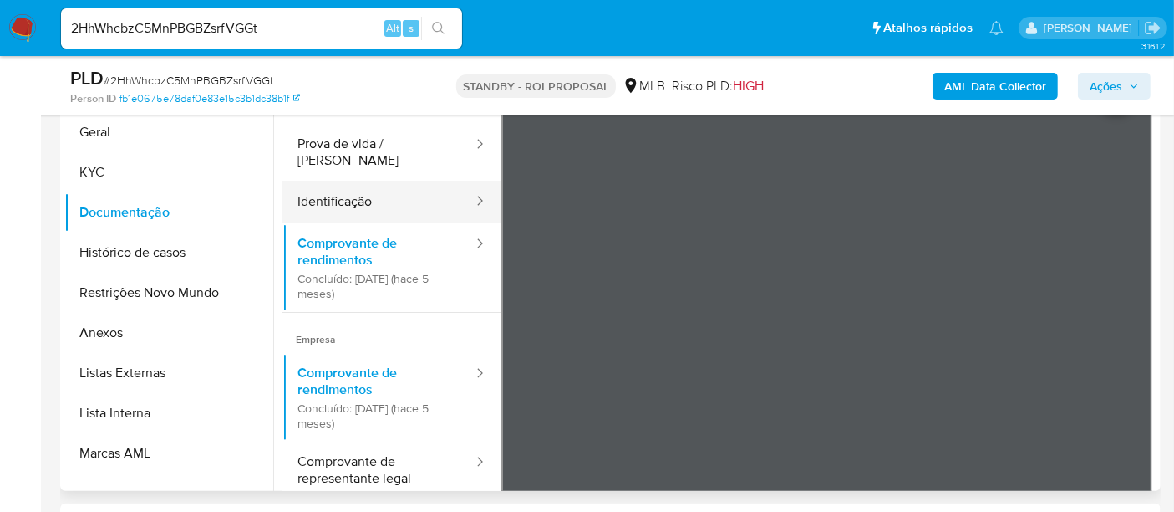
click at [341, 185] on button "Identificação" at bounding box center [379, 202] width 192 height 43
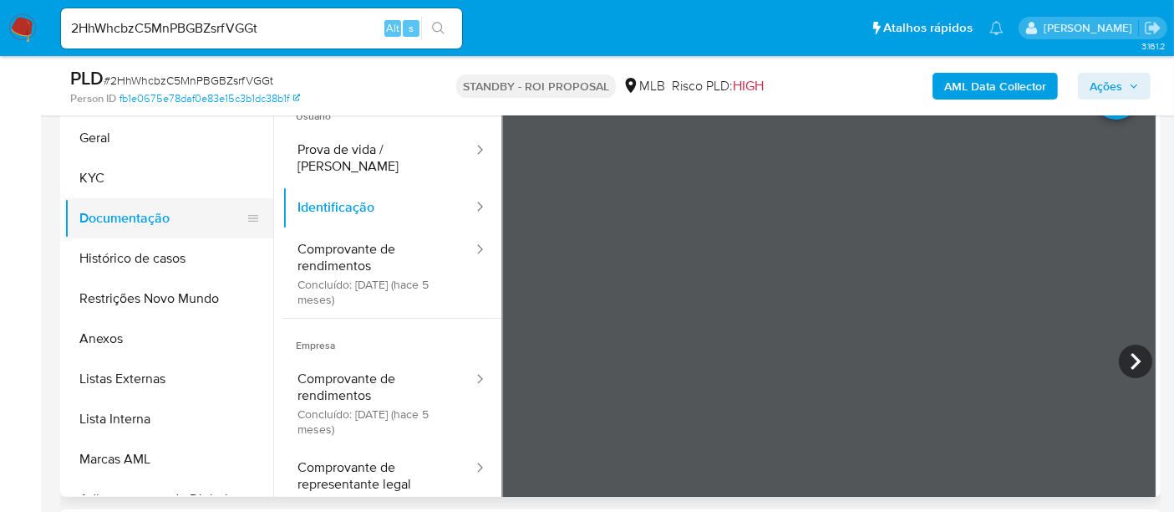
scroll to position [186, 0]
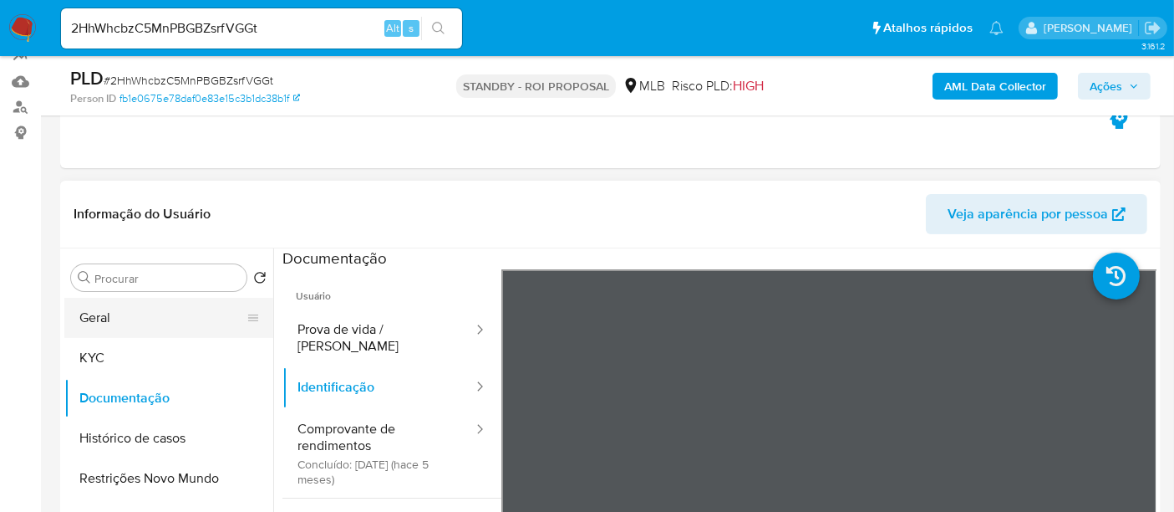
click at [110, 318] on button "Geral" at bounding box center [162, 318] width 196 height 40
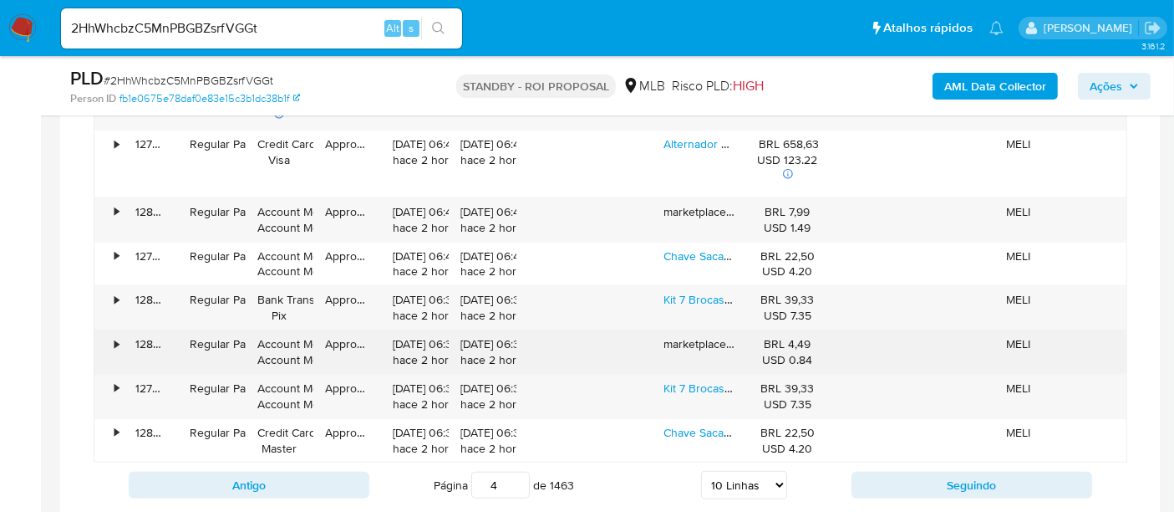
scroll to position [1702, 0]
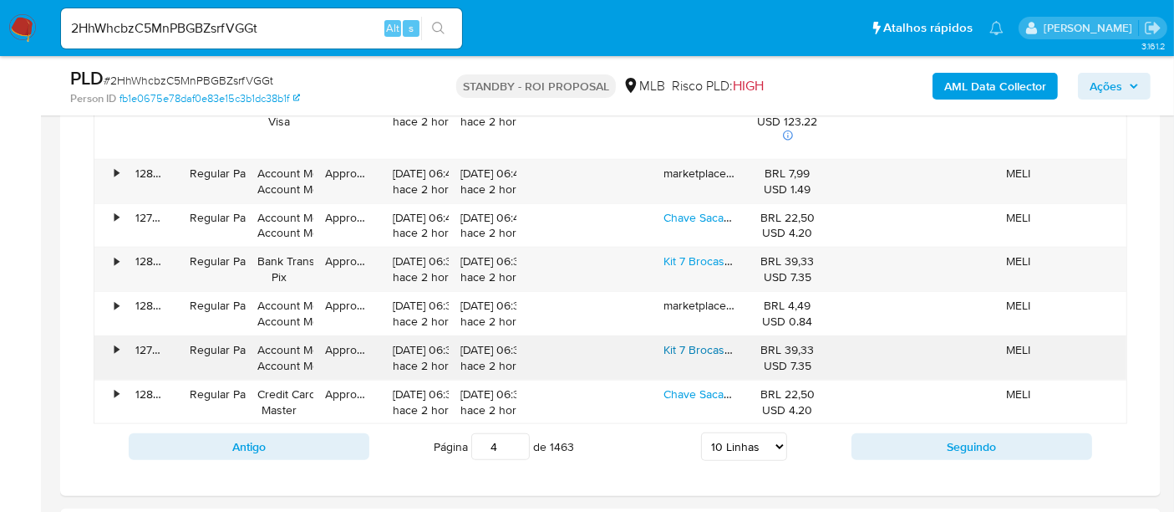
click at [706, 341] on link "Kit 7 Brocas De Titanio Liga Dura Universal Fura Tudo" at bounding box center [803, 349] width 278 height 17
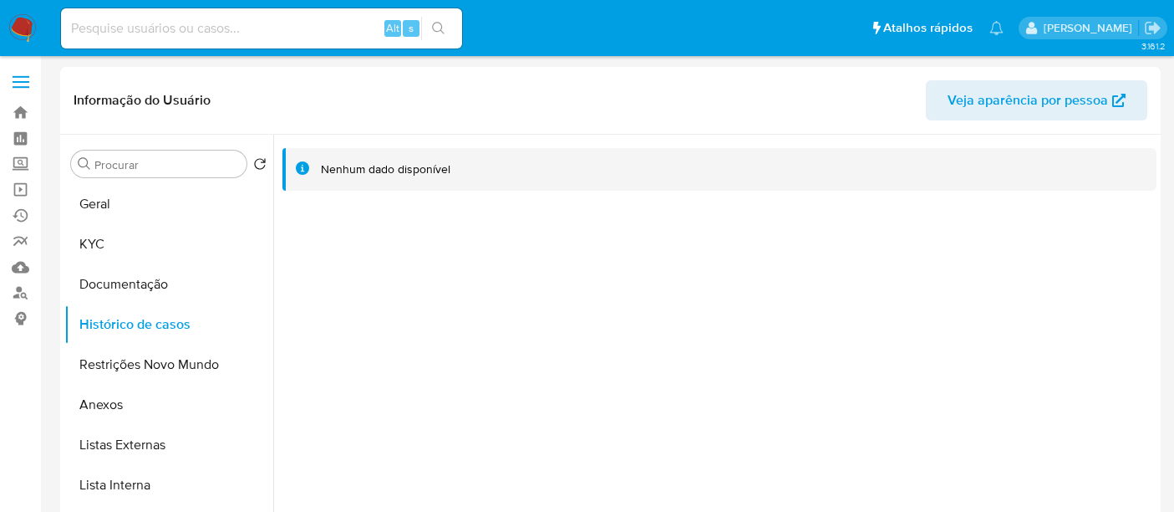
select select "10"
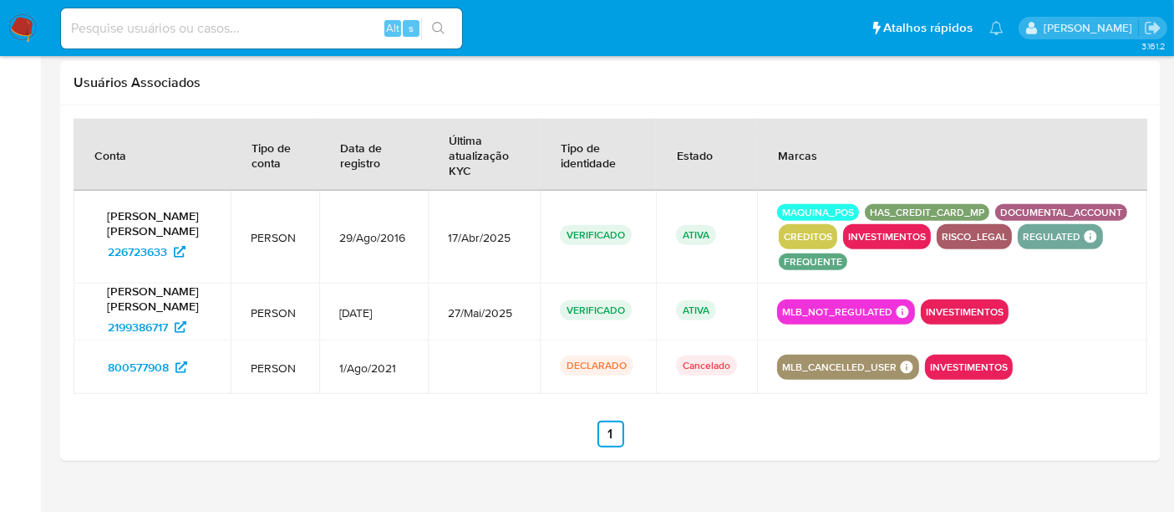
scroll to position [93, 0]
